Goal: Information Seeking & Learning: Learn about a topic

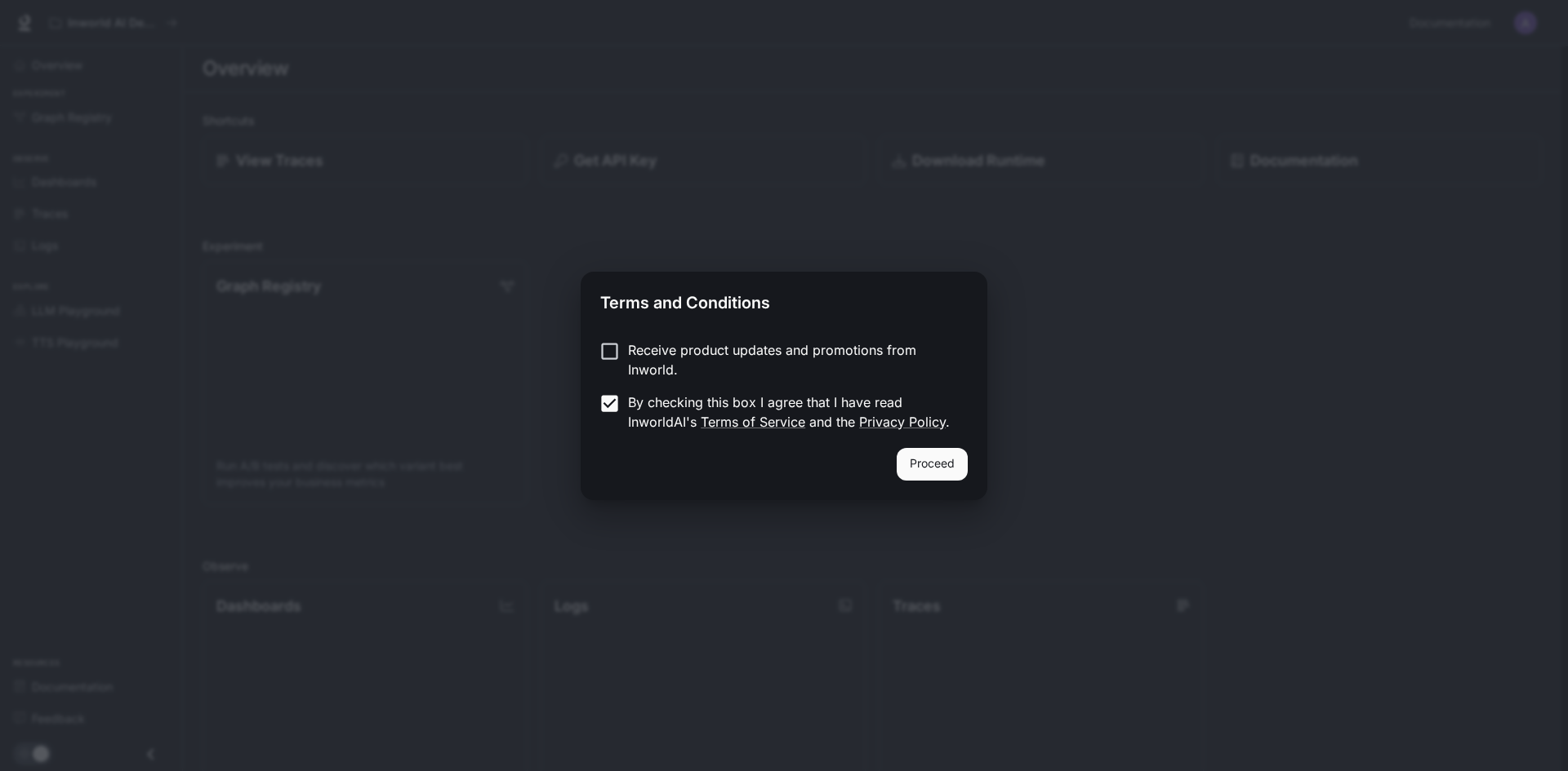
click at [929, 458] on button "Proceed" at bounding box center [931, 464] width 71 height 32
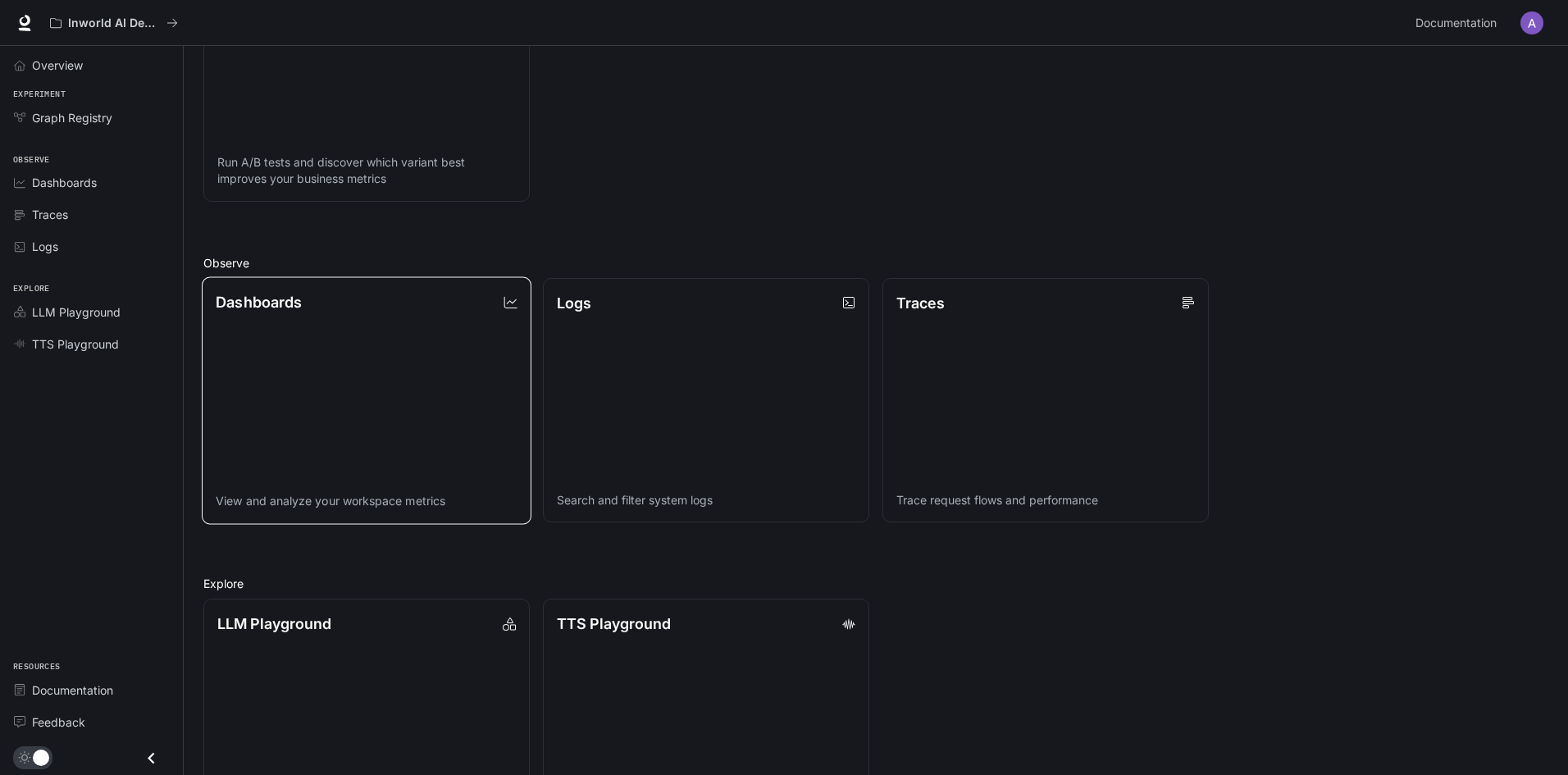
scroll to position [395, 0]
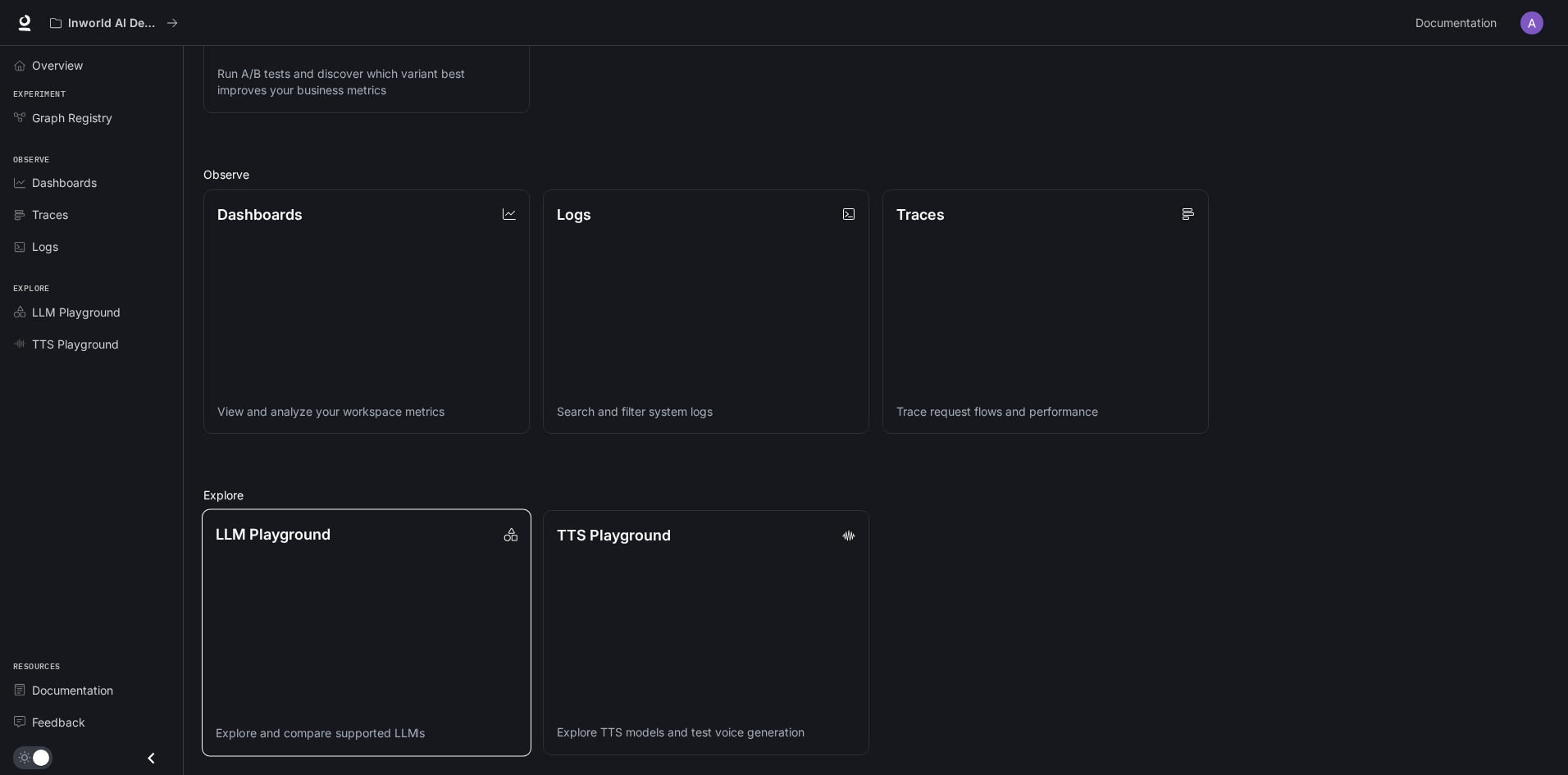
click at [434, 577] on link "LLM Playground Explore and compare supported LLMs" at bounding box center [367, 633] width 330 height 247
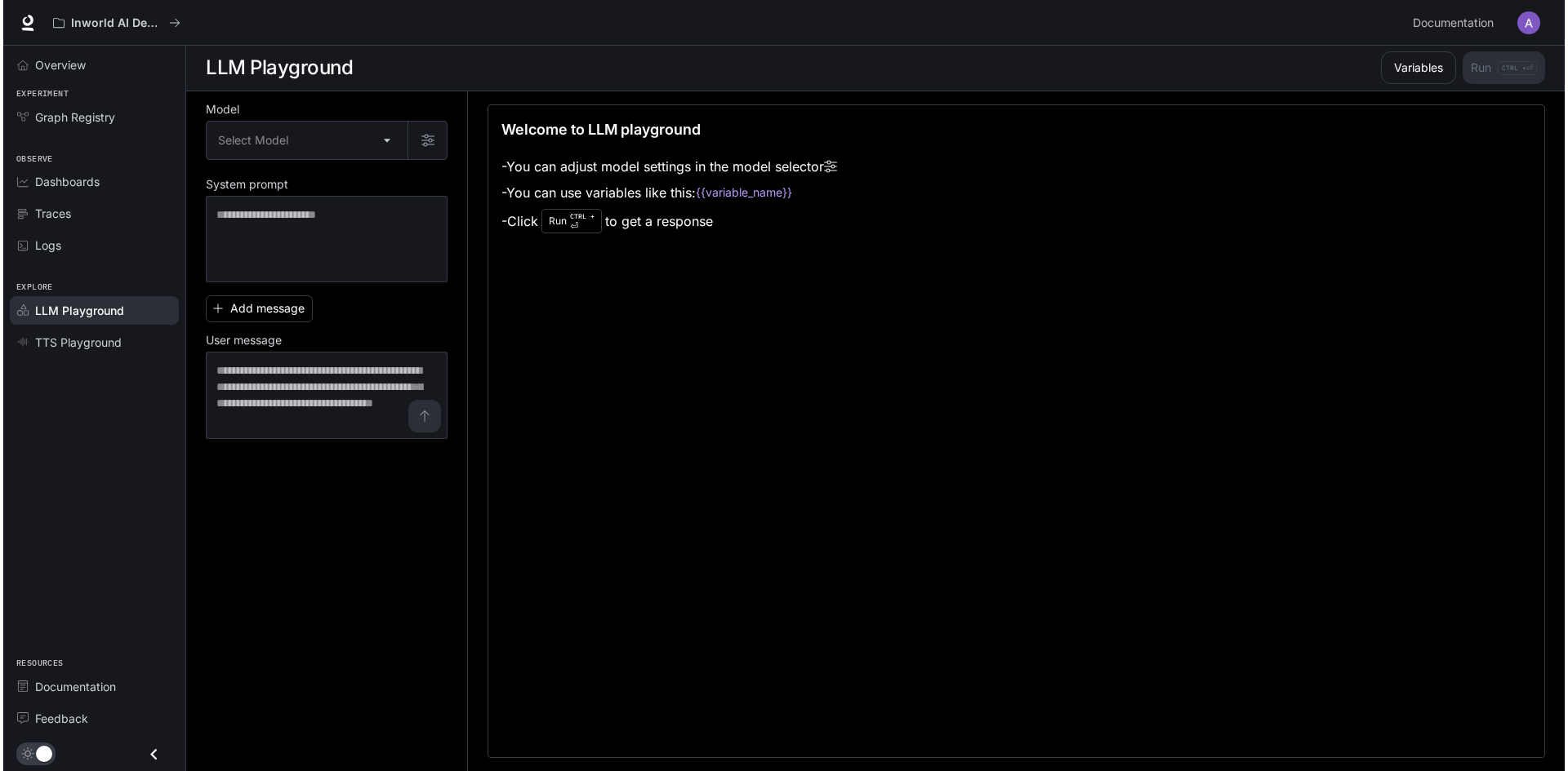
scroll to position [1, 0]
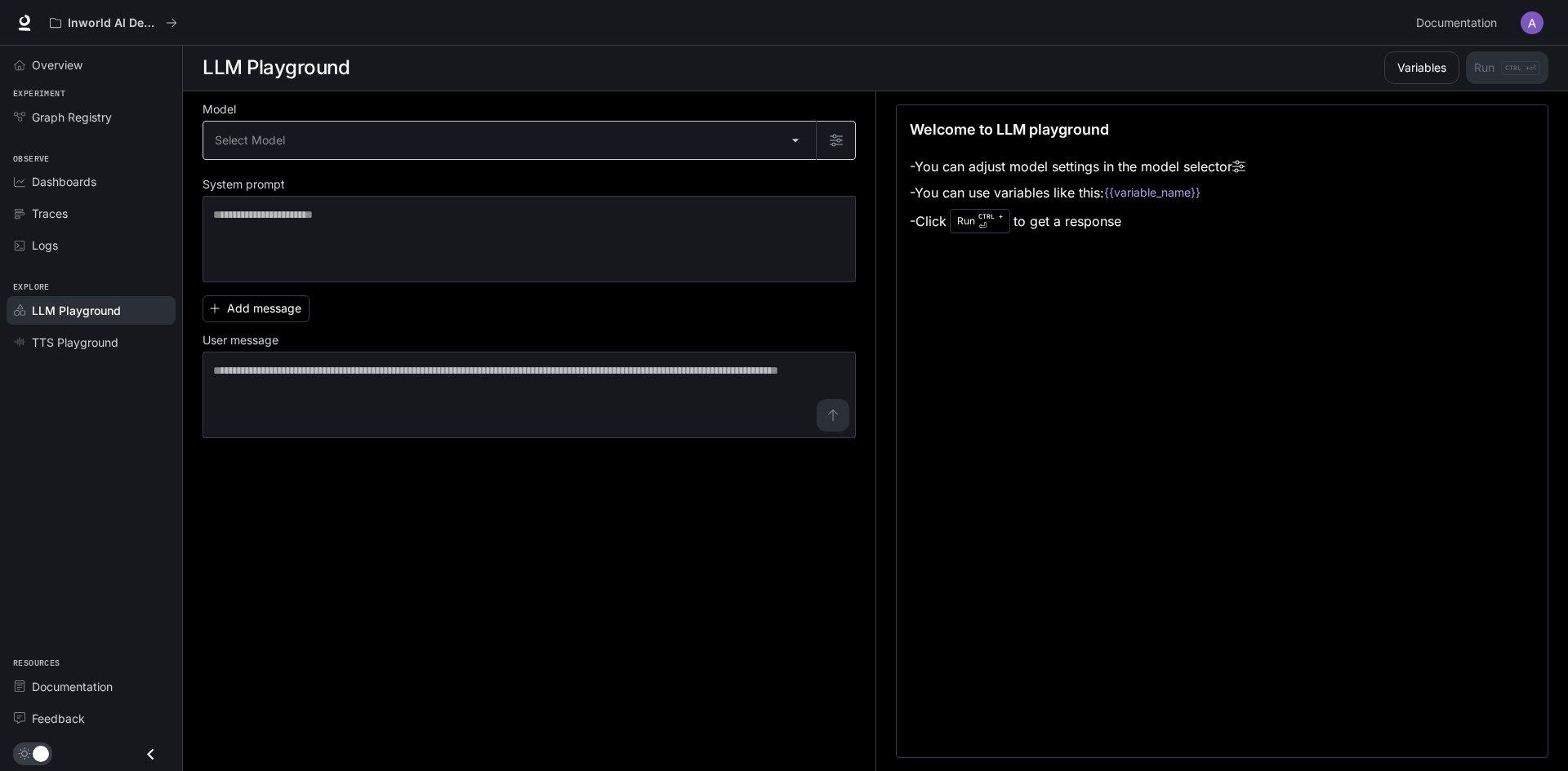
click at [385, 155] on body "Skip to main content Inworld AI Demos Documentation Documentation Portal Overvi…" at bounding box center [784, 385] width 1568 height 772
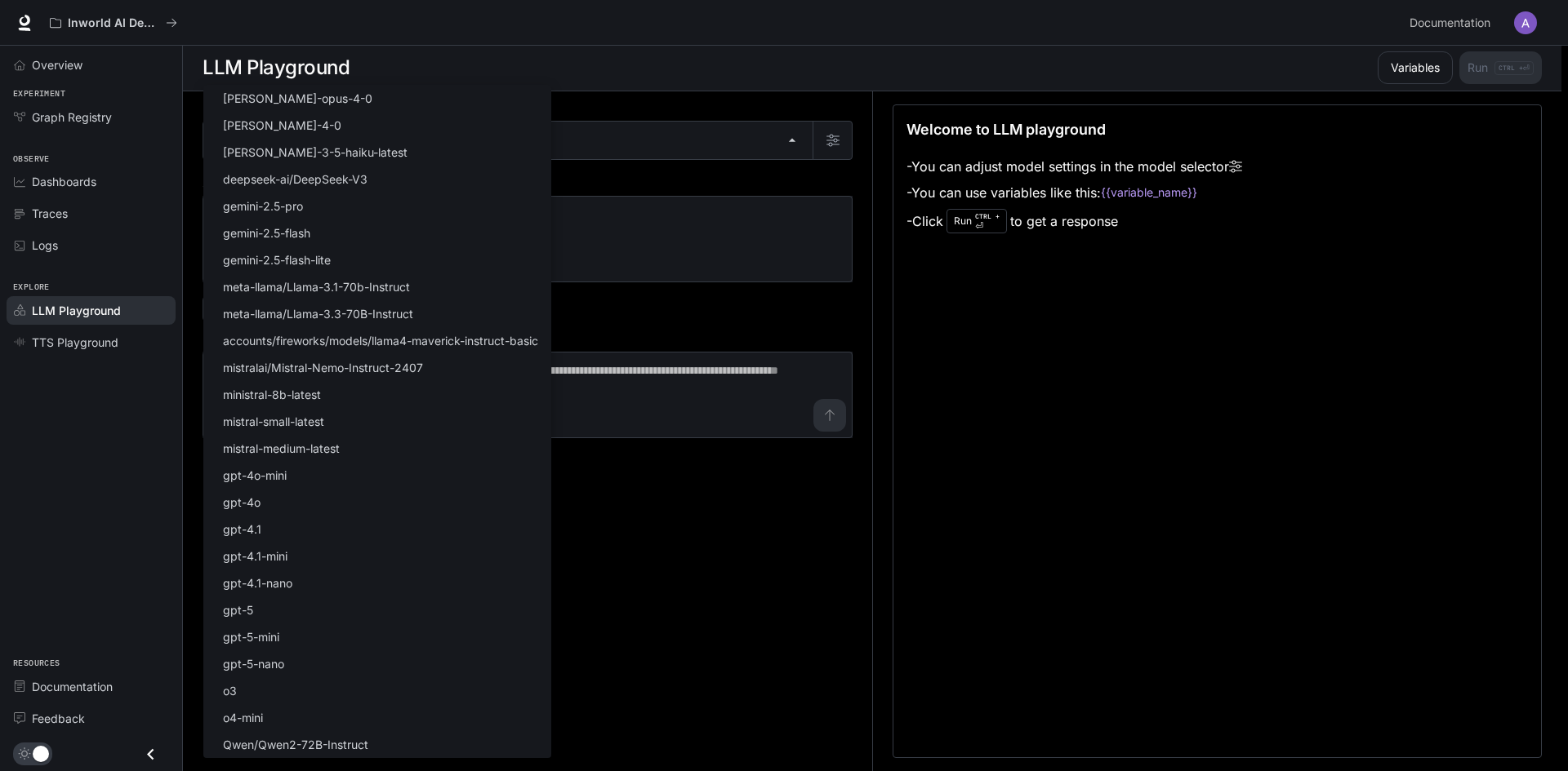
drag, startPoint x: 784, startPoint y: 196, endPoint x: 771, endPoint y: 203, distance: 14.8
click at [774, 201] on div at bounding box center [784, 385] width 1568 height 771
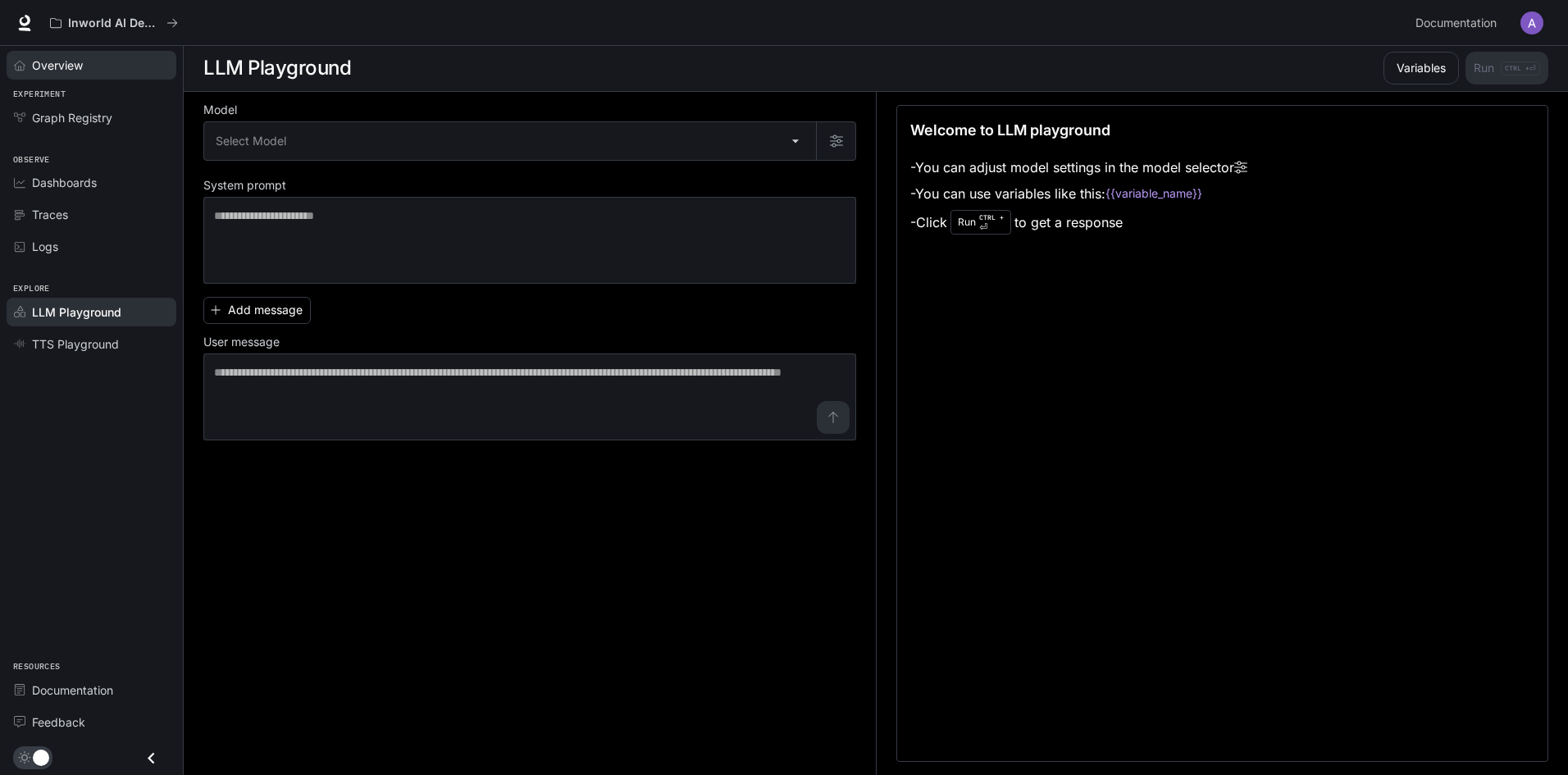
click at [103, 77] on link "Overview" at bounding box center [91, 65] width 170 height 29
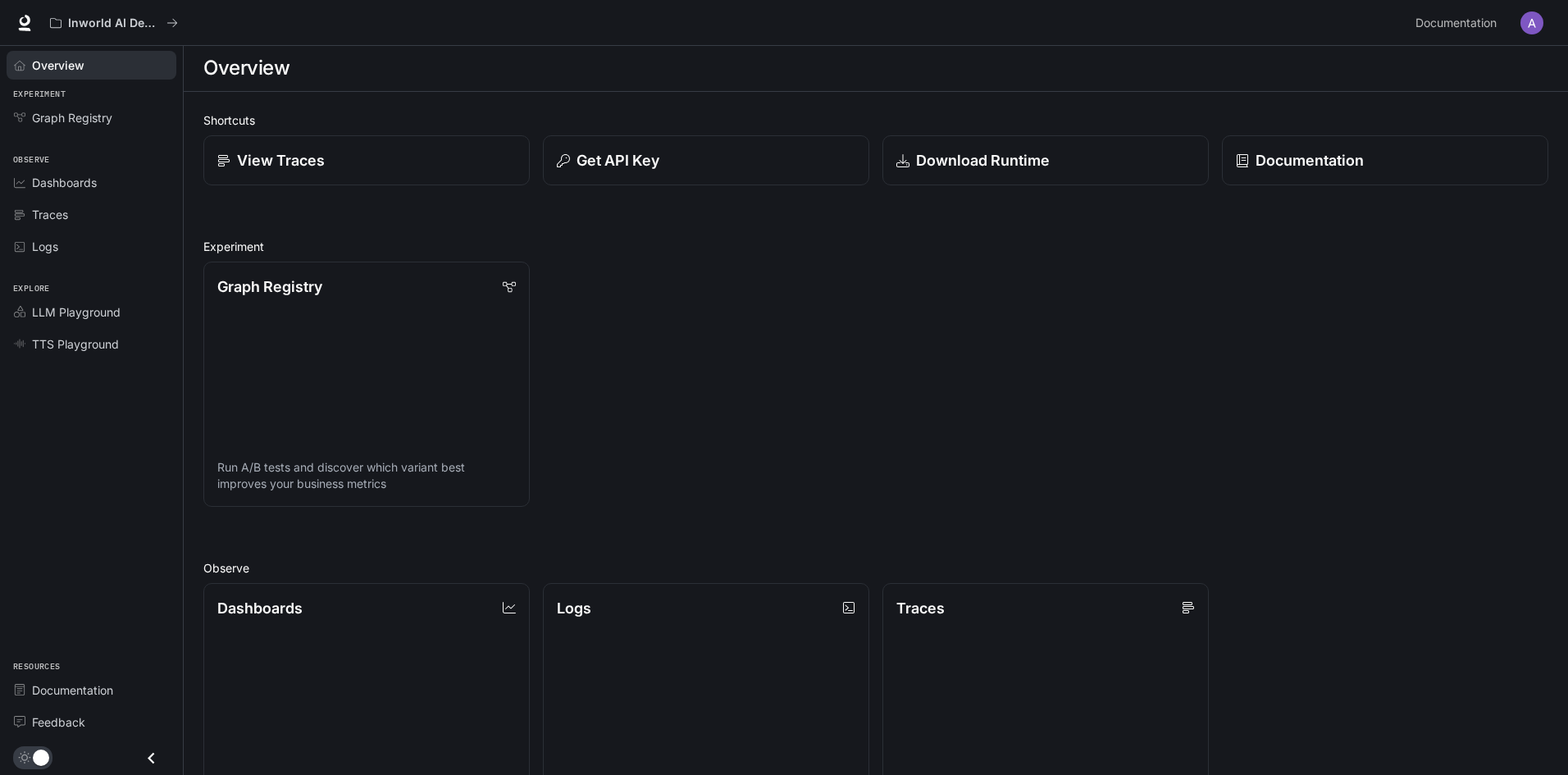
click at [1516, 7] on div "Documentation Documentation" at bounding box center [1479, 22] width 140 height 32
click at [1518, 12] on button "button" at bounding box center [1532, 22] width 32 height 32
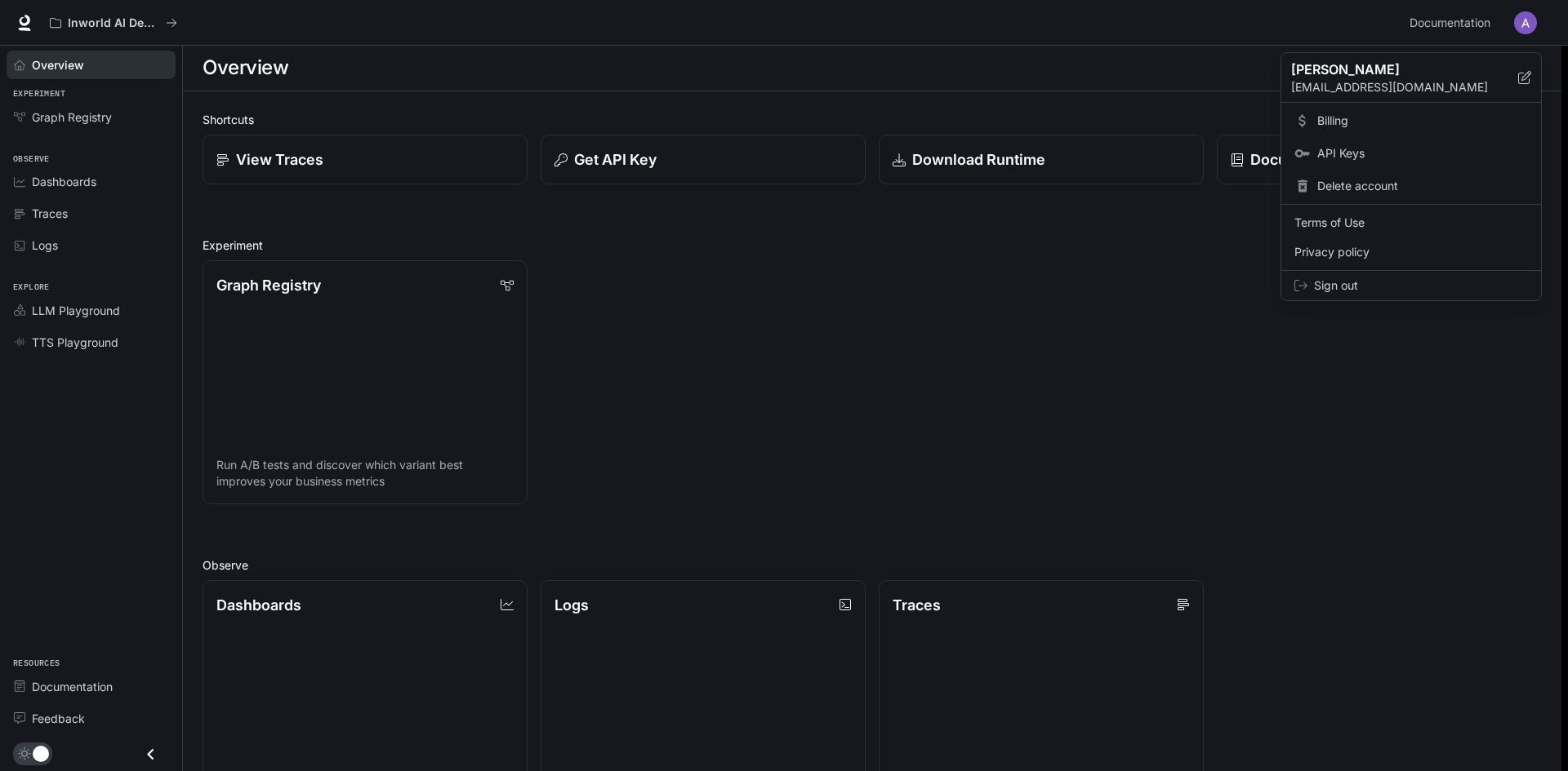
click at [1474, 114] on span "Billing" at bounding box center [1422, 120] width 211 height 17
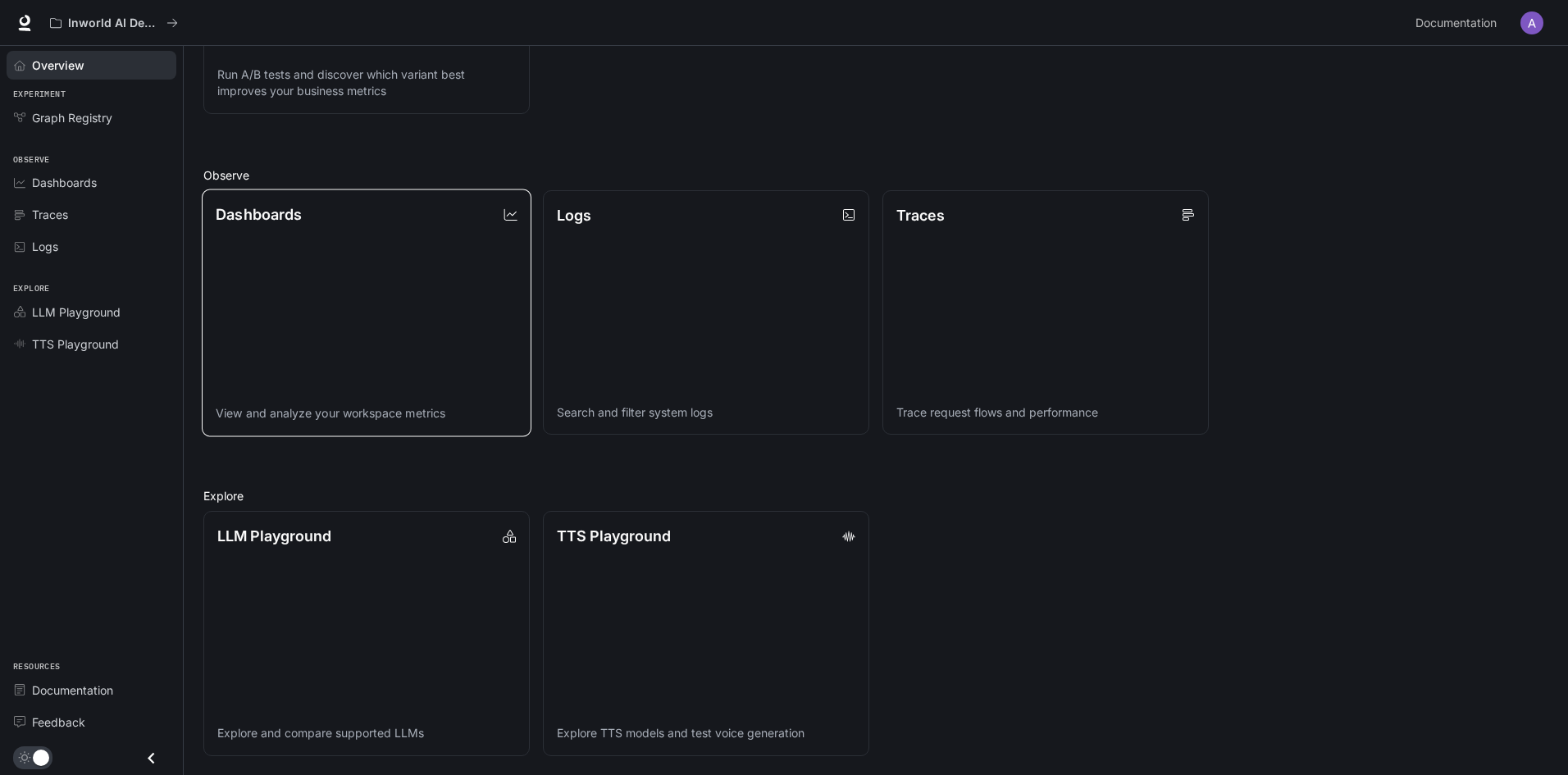
scroll to position [395, 0]
click at [662, 561] on link "TTS Playground Explore TTS models and test voice generation" at bounding box center [706, 633] width 330 height 247
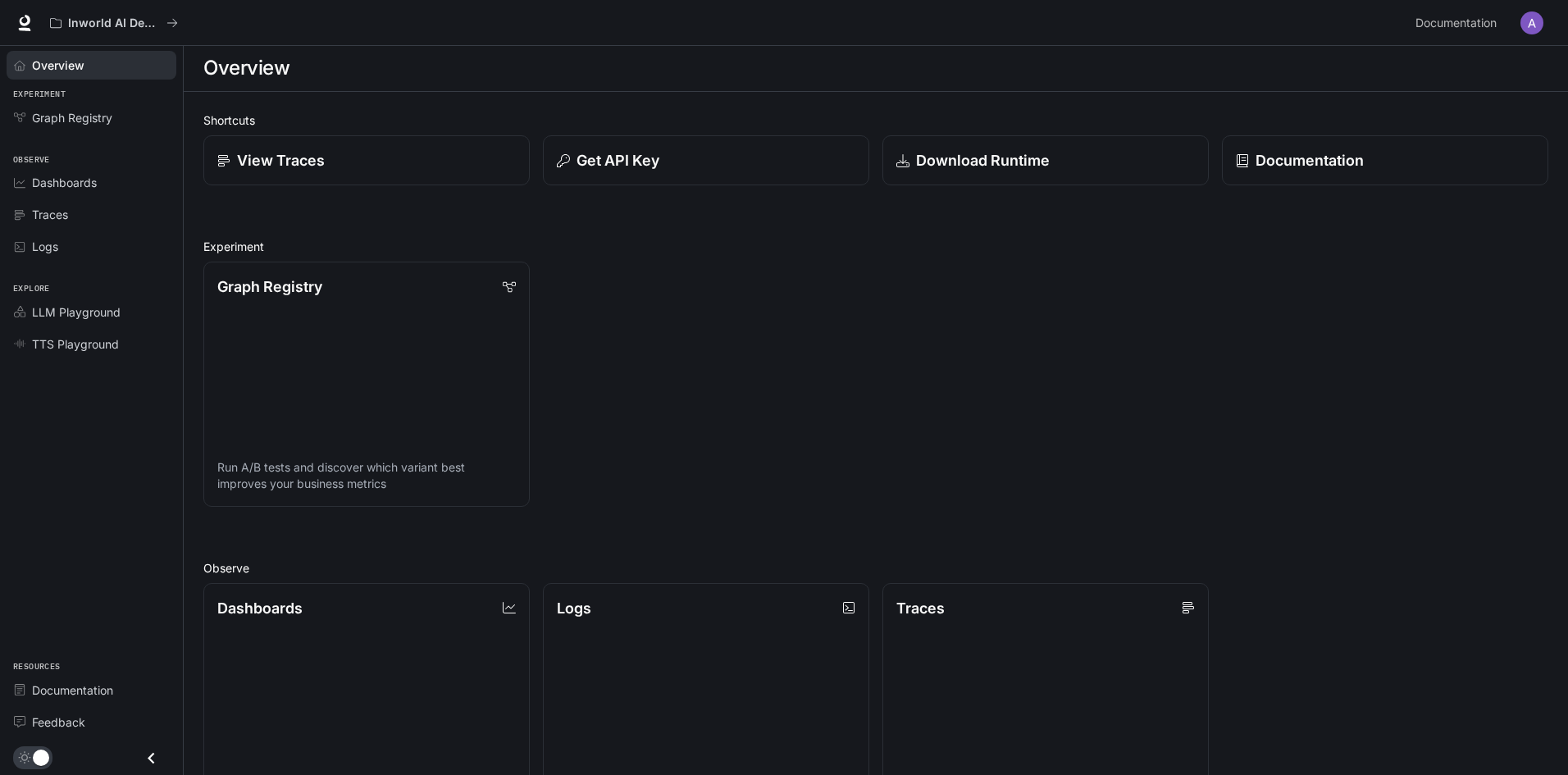
scroll to position [395, 0]
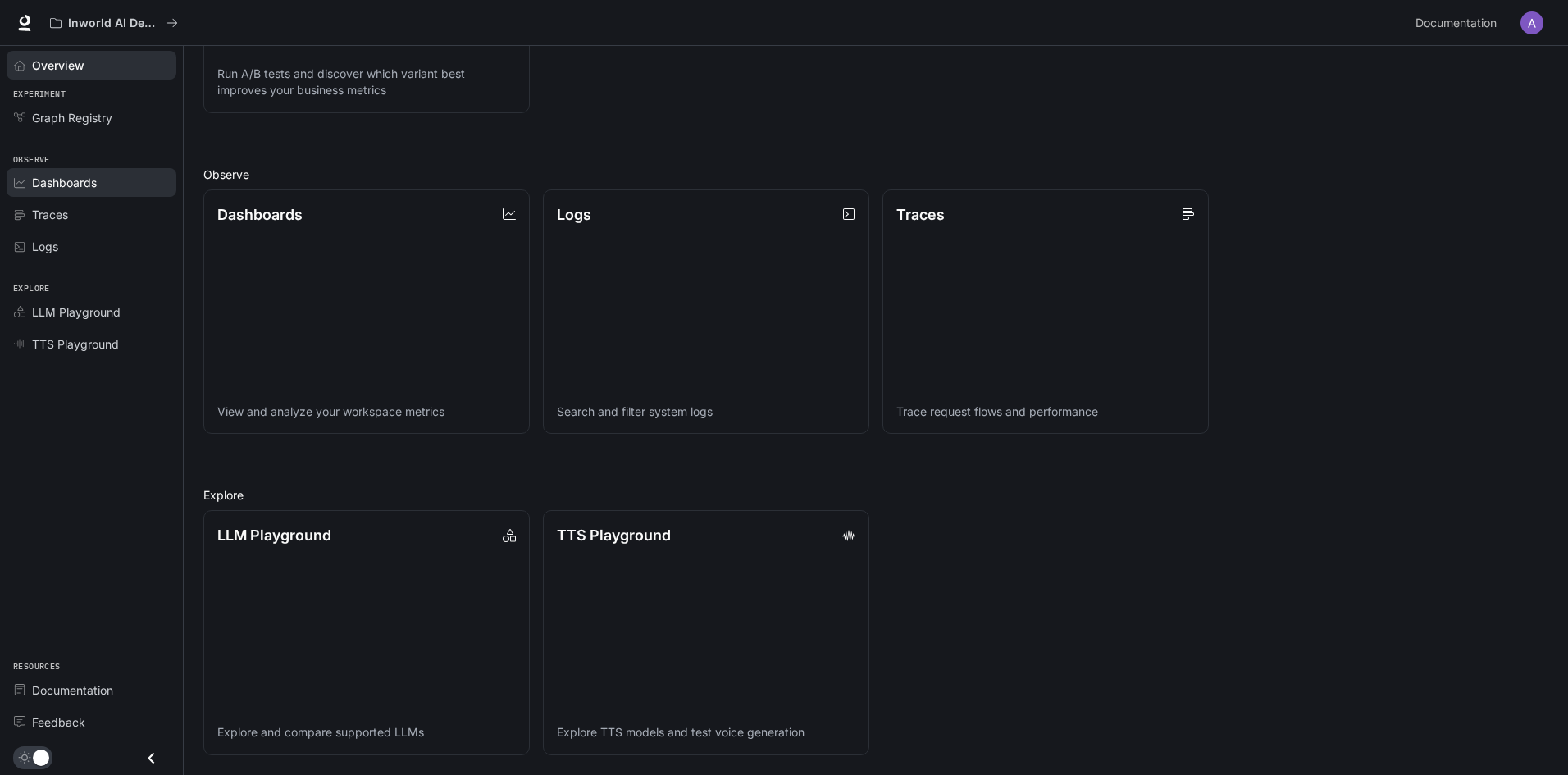
click at [75, 178] on span "Dashboards" at bounding box center [64, 183] width 65 height 18
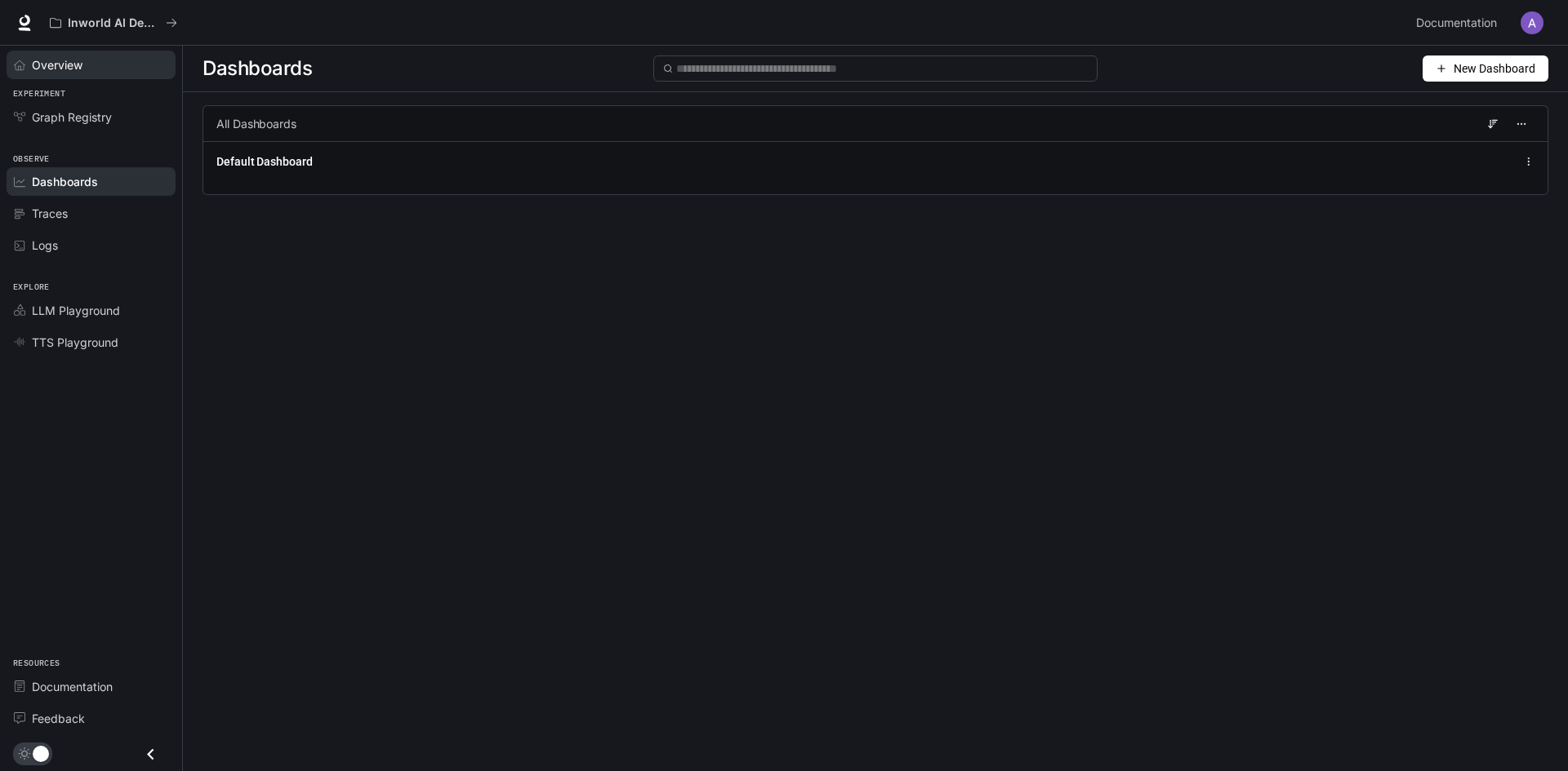
click at [61, 69] on span "Overview" at bounding box center [57, 65] width 51 height 17
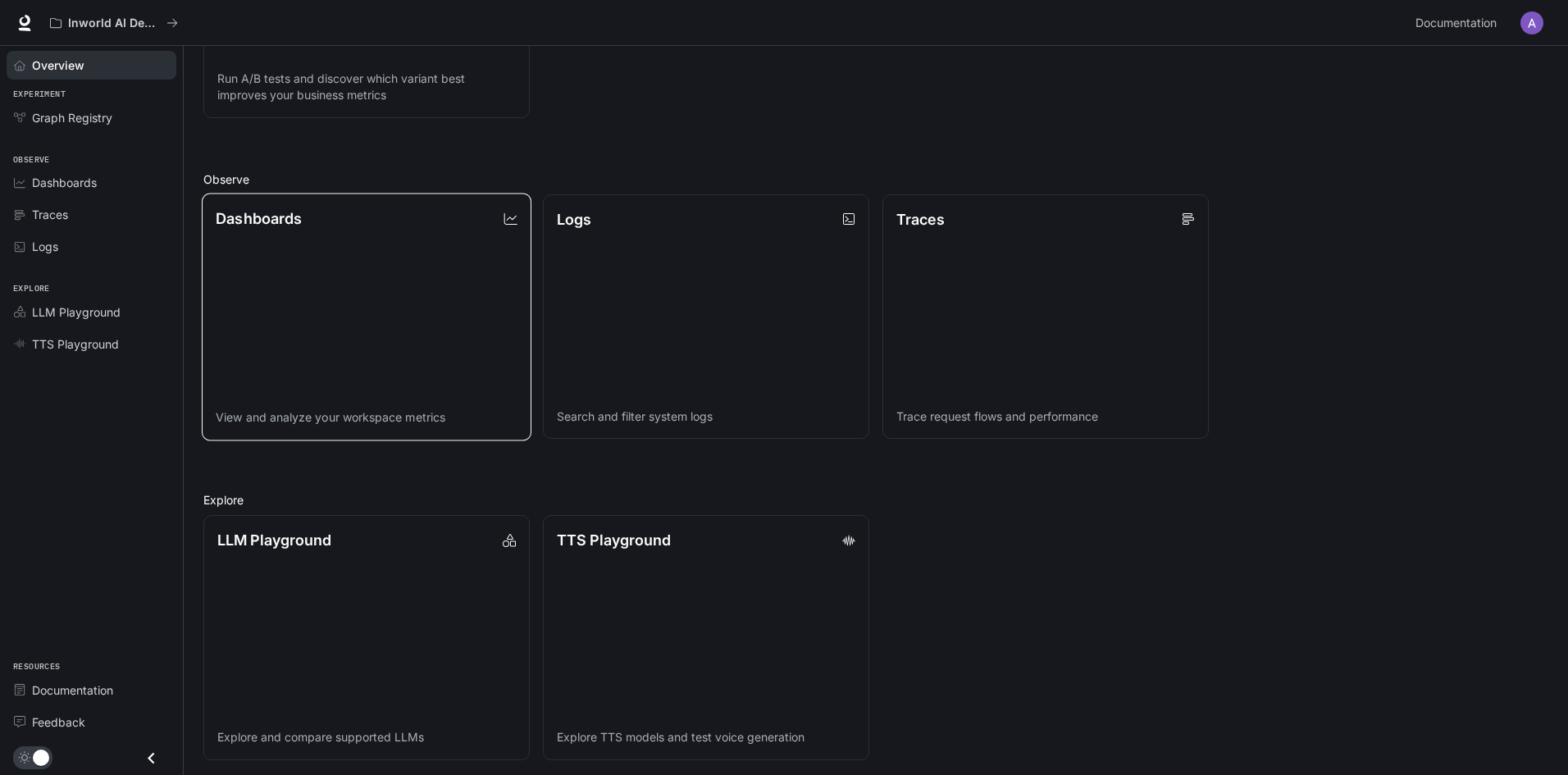
scroll to position [395, 0]
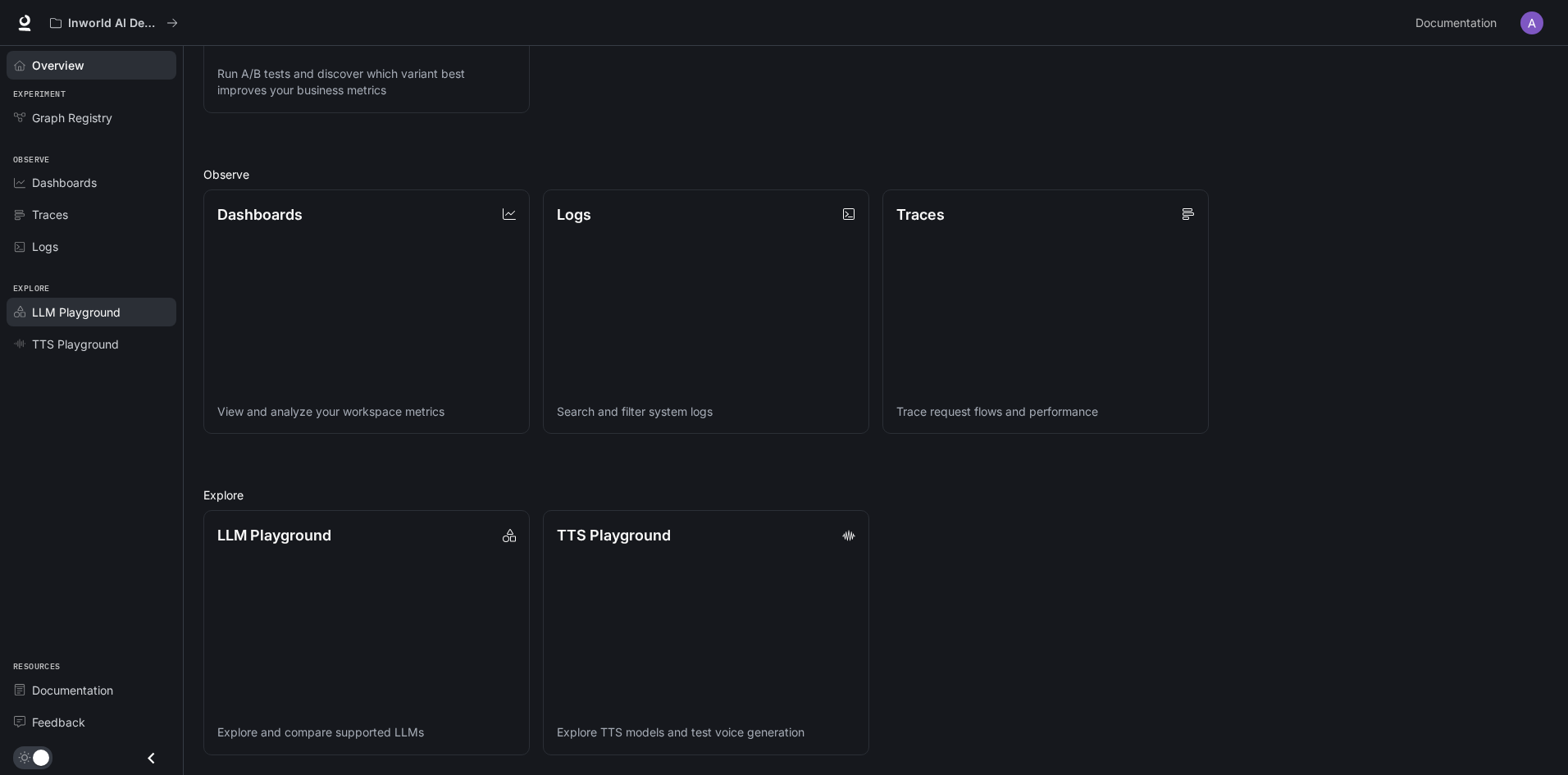
click at [61, 302] on link "LLM Playground" at bounding box center [91, 312] width 170 height 29
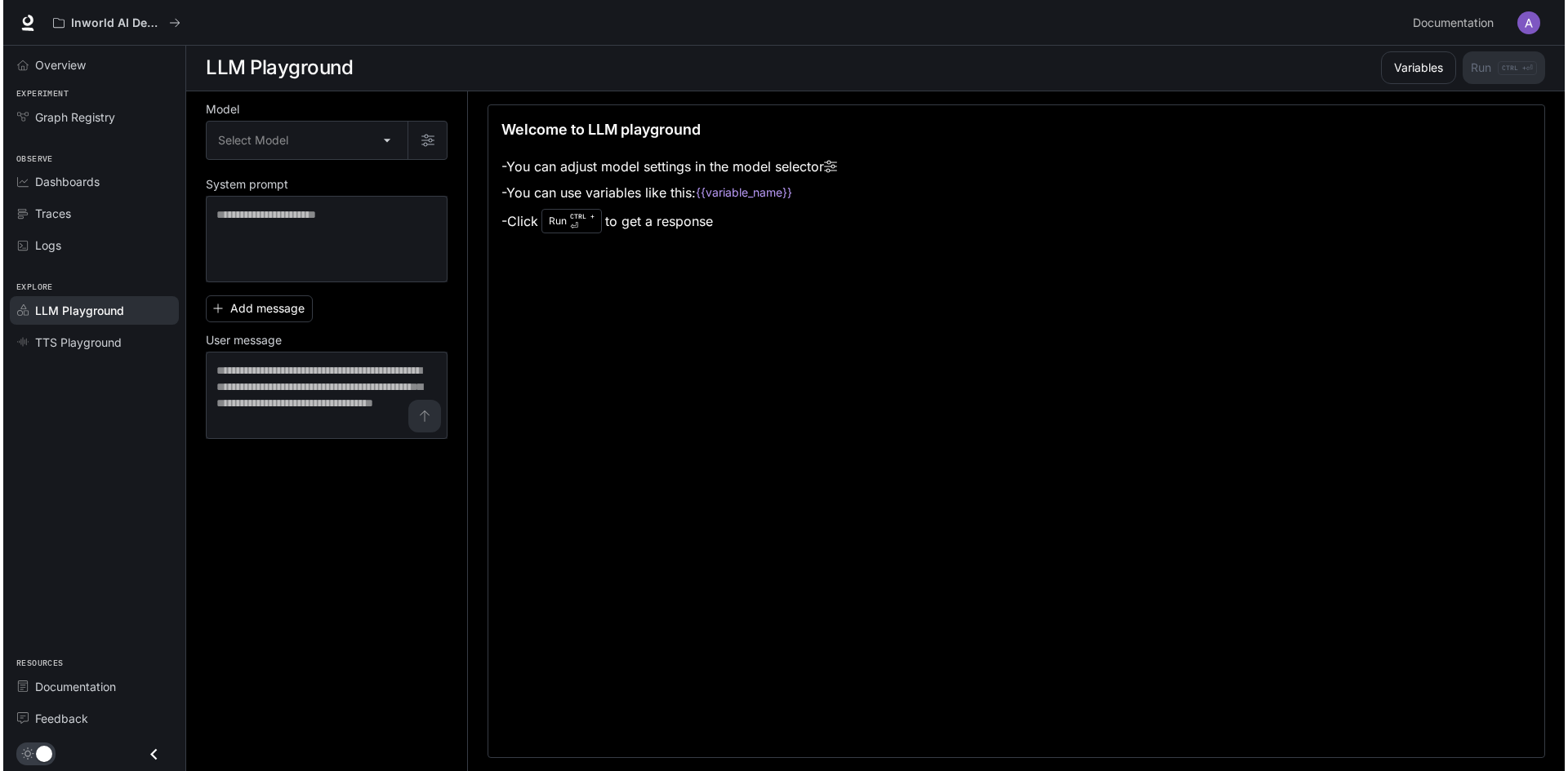
scroll to position [1, 0]
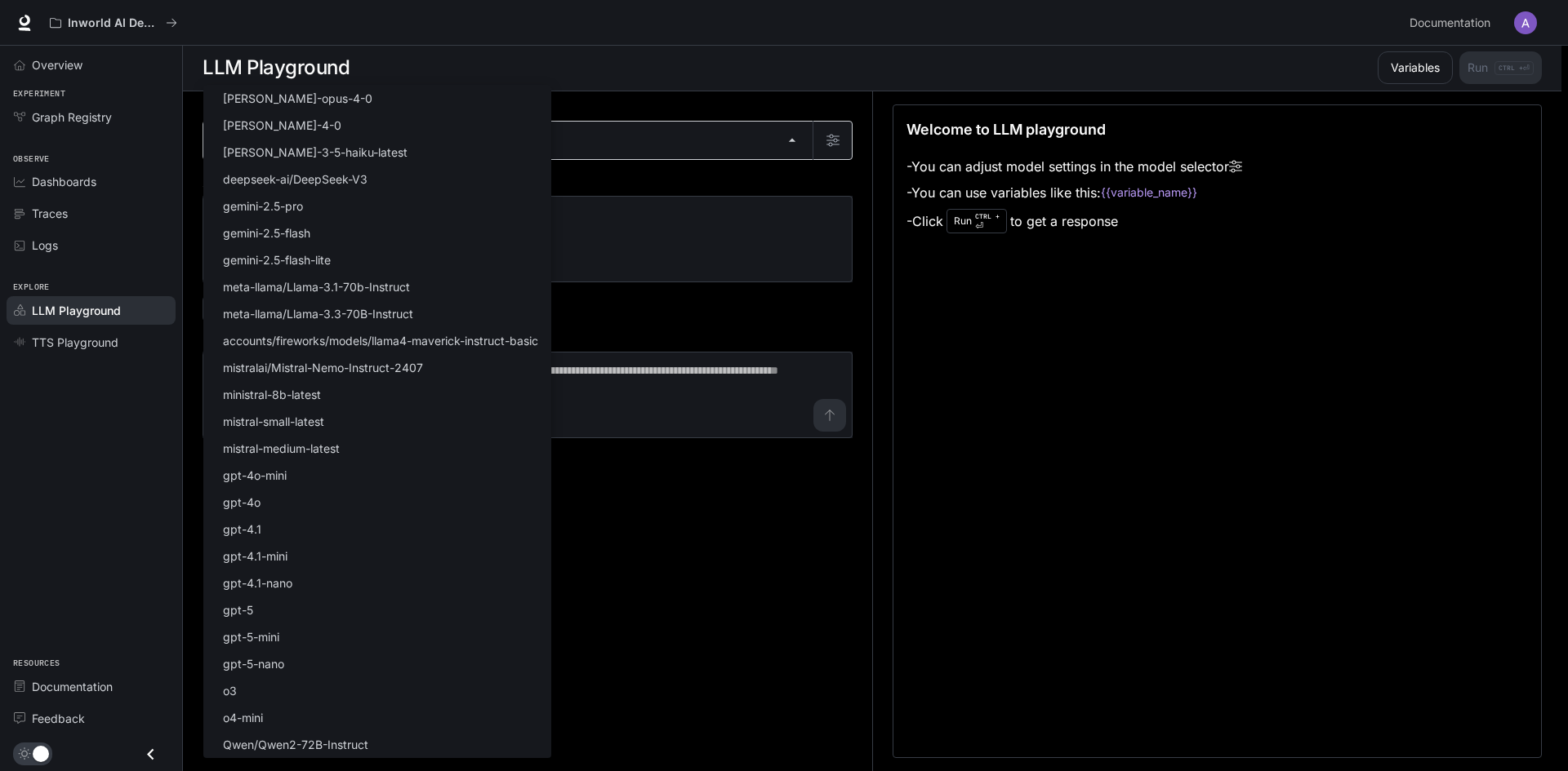
click at [528, 128] on body "Skip to main content Inworld AI Demos Documentation Documentation Portal Overvi…" at bounding box center [784, 385] width 1568 height 772
click at [821, 119] on div at bounding box center [784, 385] width 1568 height 771
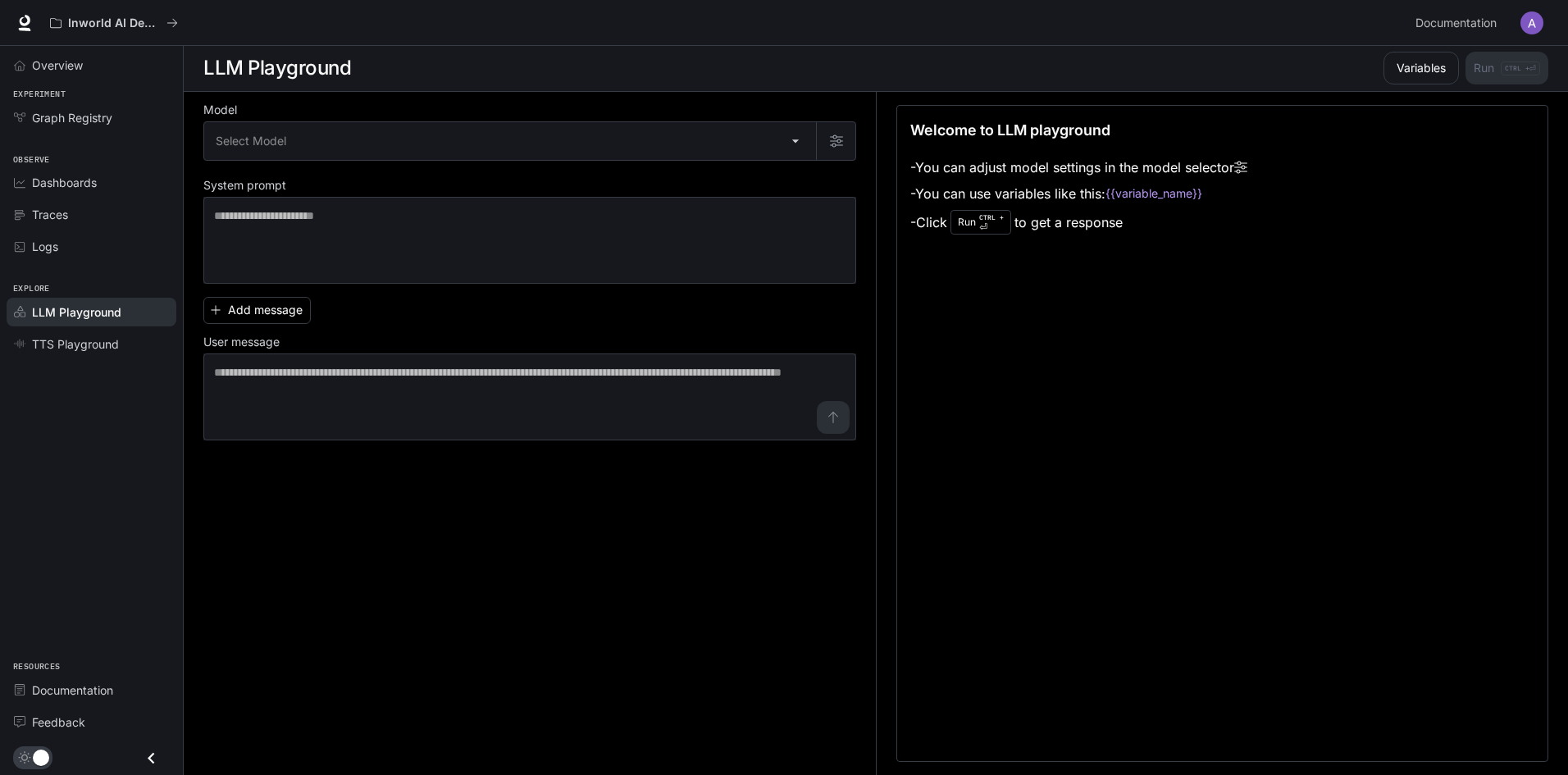
click at [827, 145] on div "Select Model [PERSON_NAME]-opus-4-0 [PERSON_NAME]-4-0 [PERSON_NAME]-3-5-haiku-l…" at bounding box center [784, 387] width 1568 height 775
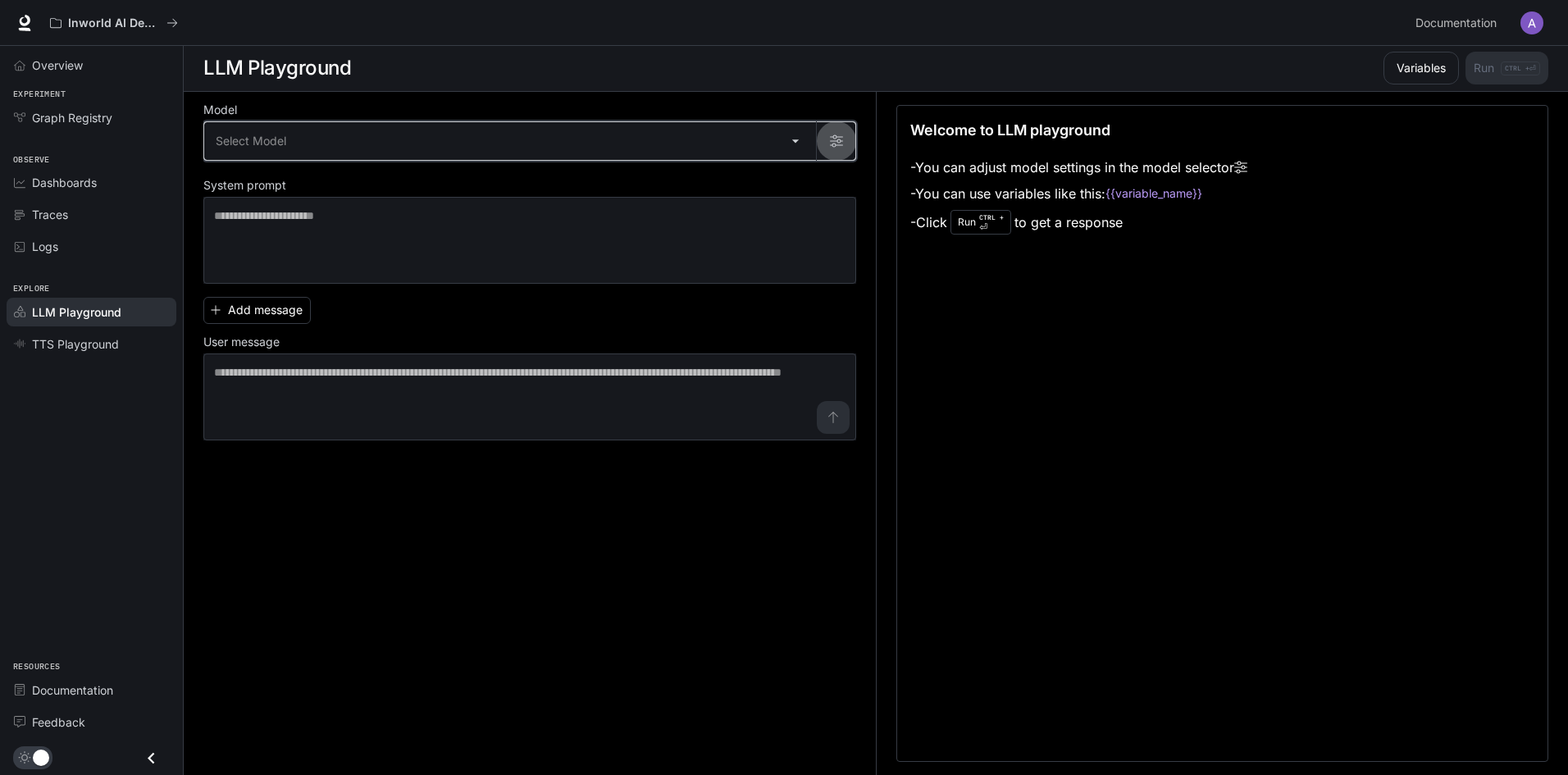
click at [833, 144] on icon "button" at bounding box center [836, 141] width 13 height 12
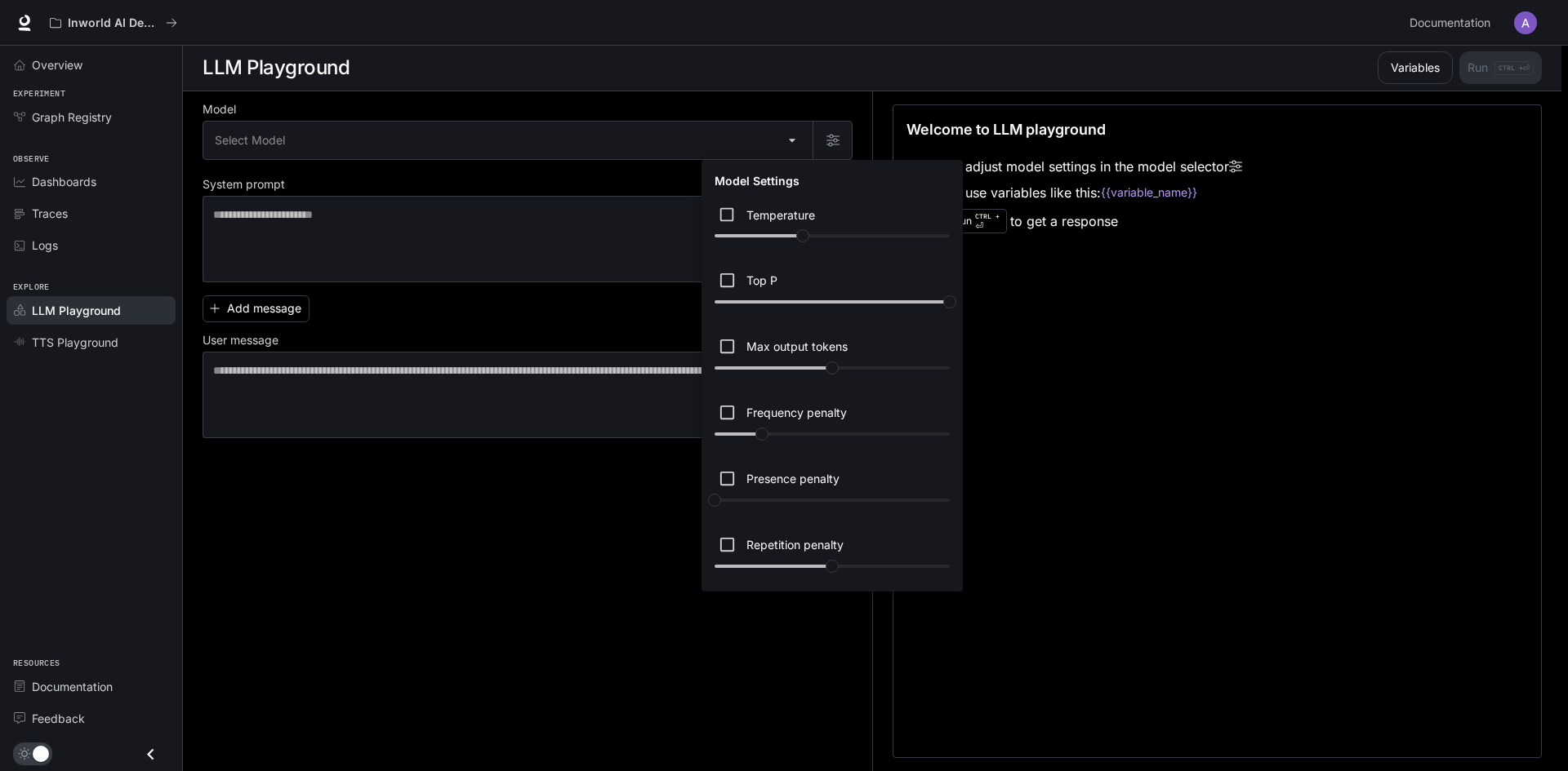
click at [440, 188] on div at bounding box center [784, 385] width 1568 height 771
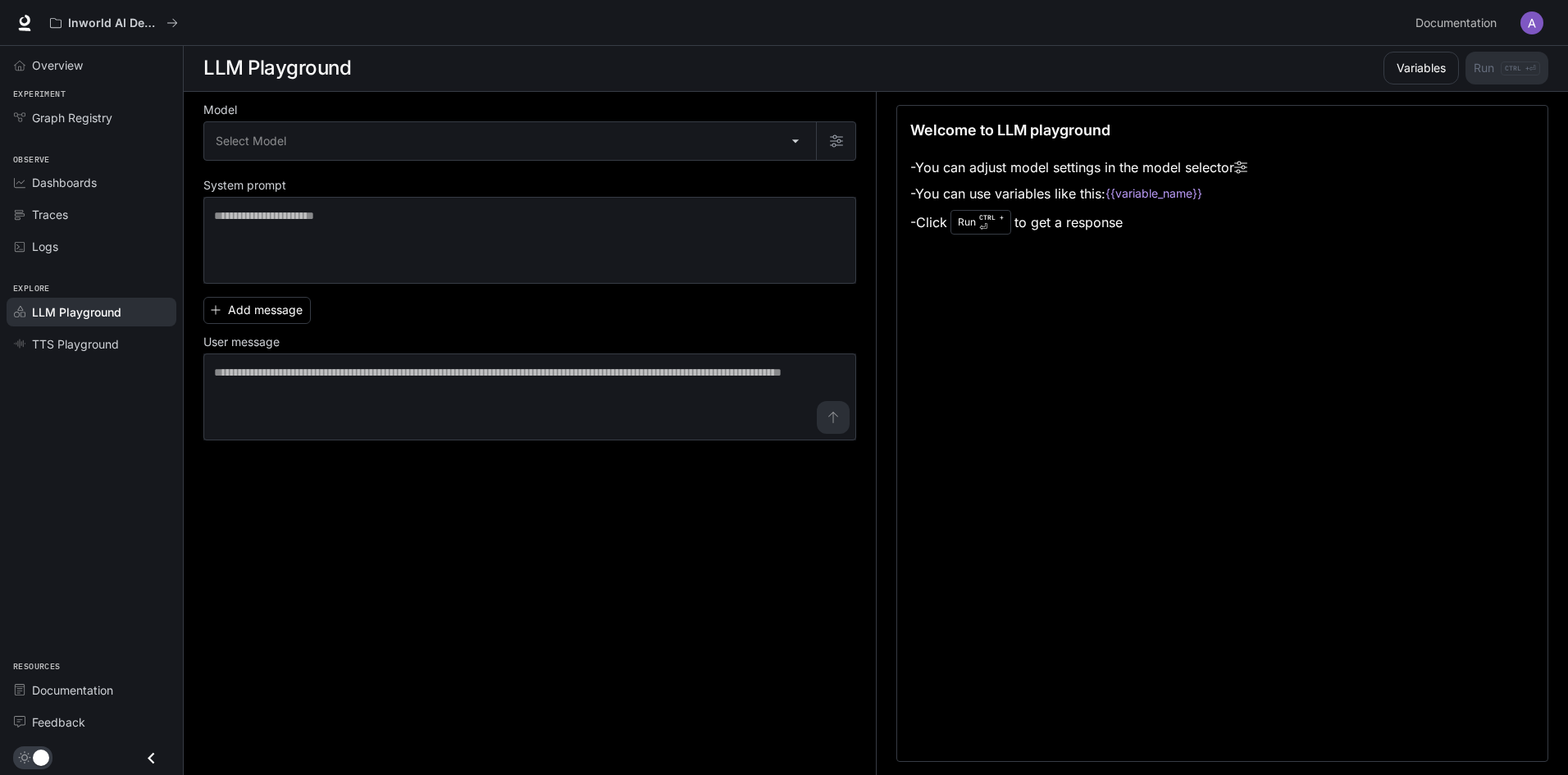
click at [437, 165] on div "Model Select Model ​ System prompt * ​ Add message User message * ​" at bounding box center [530, 273] width 653 height 335
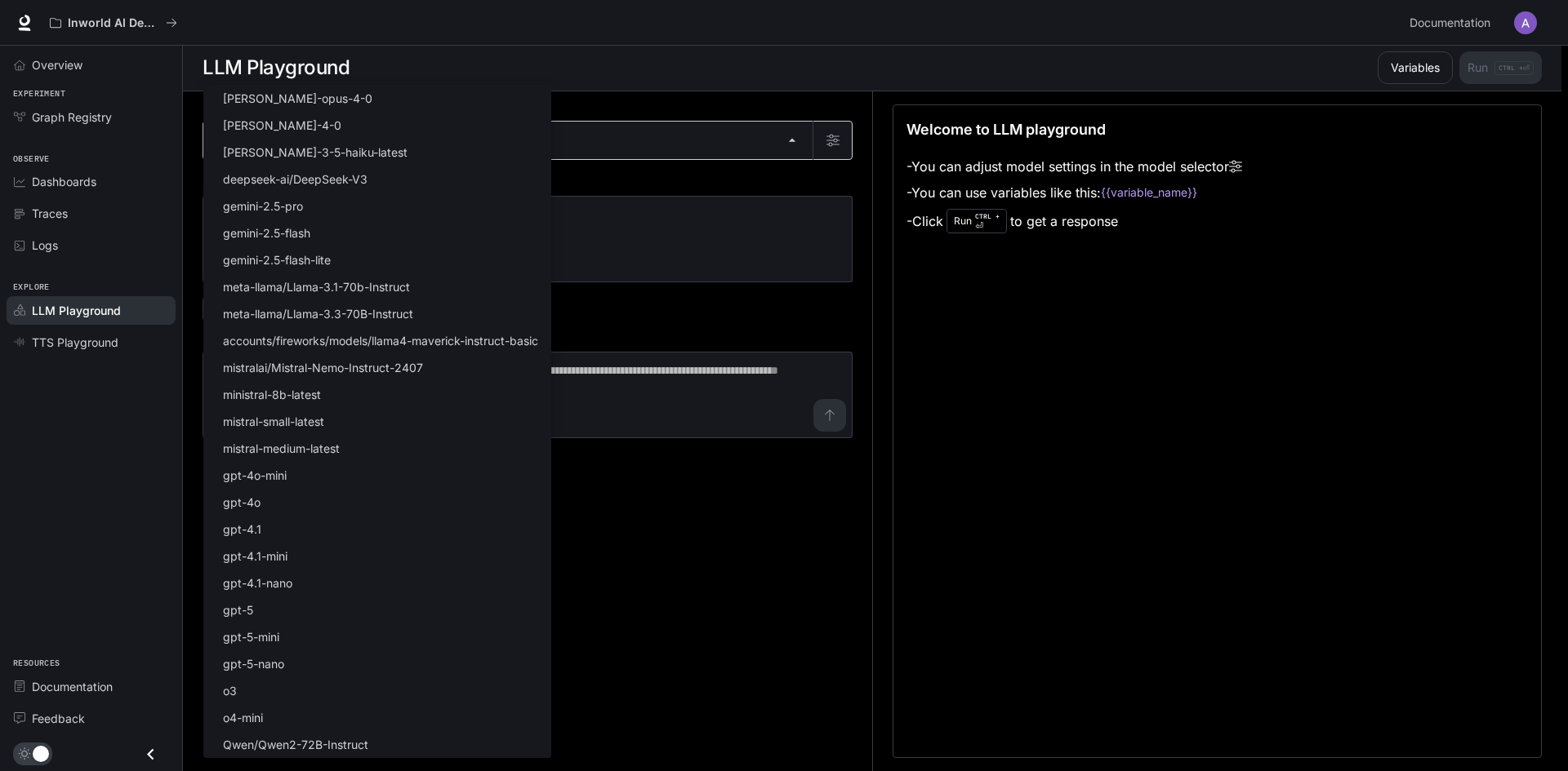
click at [463, 155] on body "Skip to main content Inworld AI Demos Documentation Documentation Portal Overvi…" at bounding box center [784, 385] width 1568 height 772
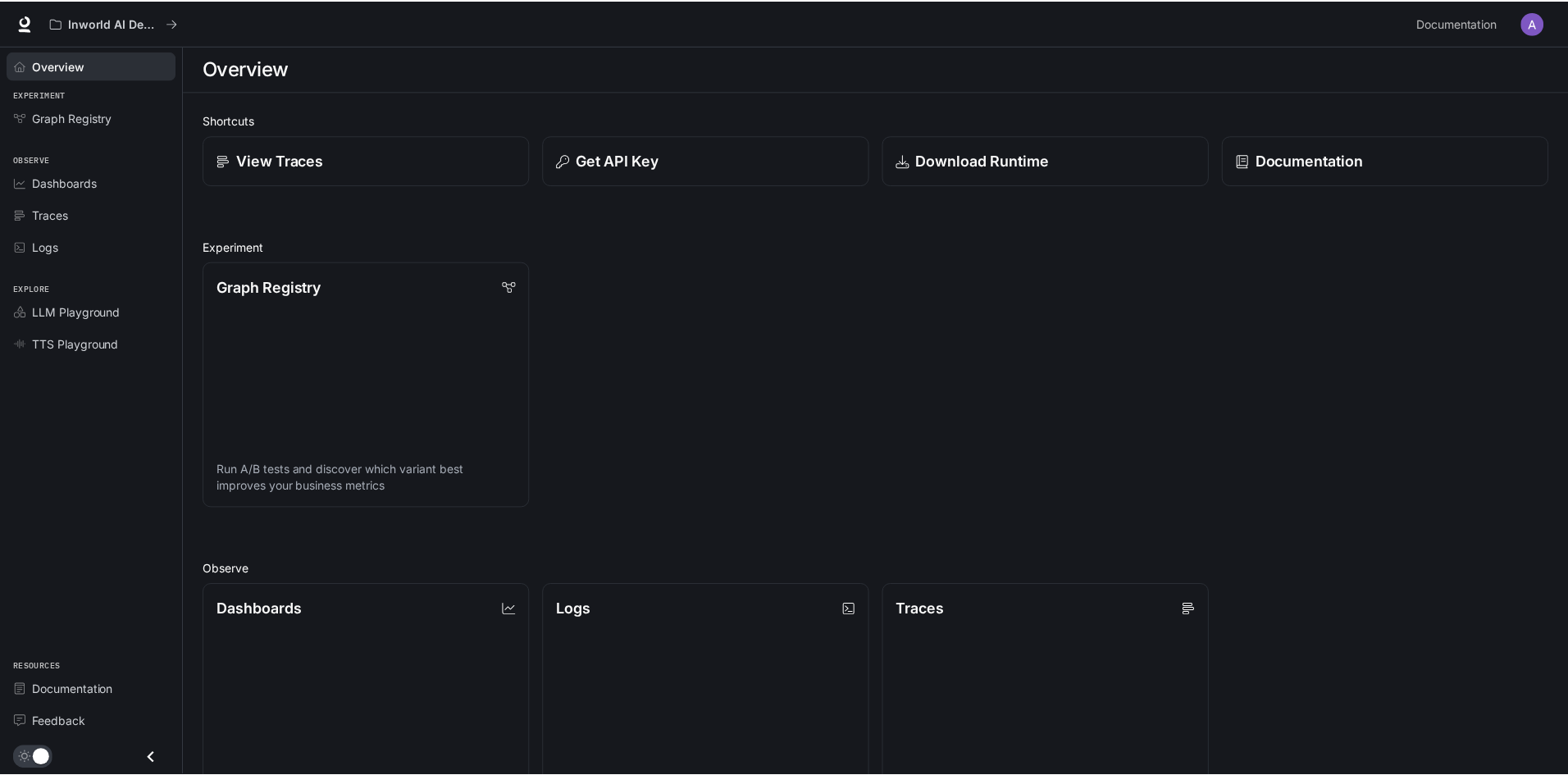
scroll to position [395, 0]
